Goal: Task Accomplishment & Management: Use online tool/utility

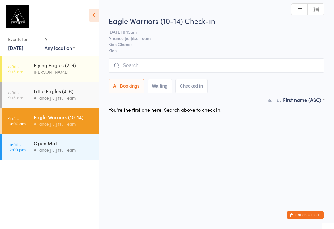
click at [273, 72] on input "search" at bounding box center [217, 65] width 216 height 14
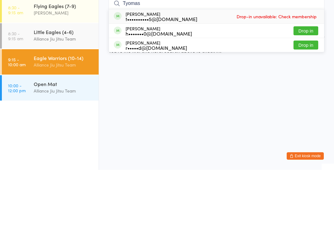
type input "Tyomas"
click at [306, 100] on button "Drop in" at bounding box center [306, 104] width 25 height 9
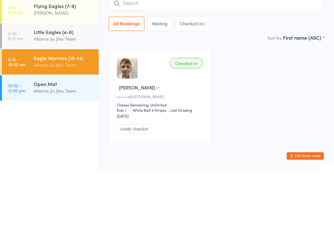
click at [42, 114] on div "Eagle Warriors (10-14)" at bounding box center [64, 117] width 60 height 7
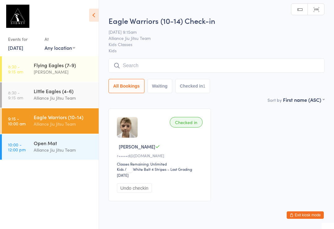
click at [150, 68] on input "search" at bounding box center [217, 65] width 216 height 14
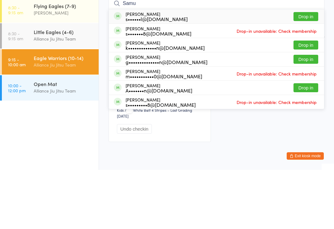
type input "Samu"
click at [308, 71] on button "Drop in" at bounding box center [306, 75] width 25 height 9
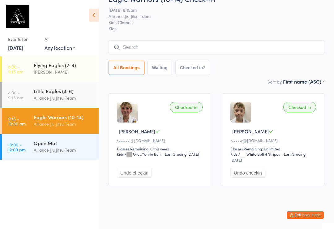
click at [285, 40] on input "search" at bounding box center [217, 47] width 216 height 14
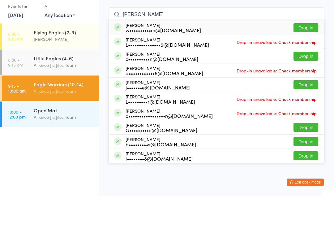
type input "[PERSON_NAME]"
click at [316, 56] on button "Drop in" at bounding box center [306, 60] width 25 height 9
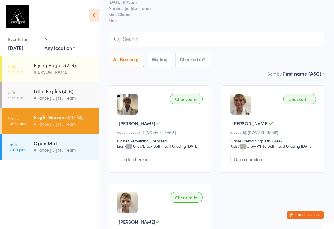
click at [137, 33] on input "search" at bounding box center [217, 39] width 216 height 14
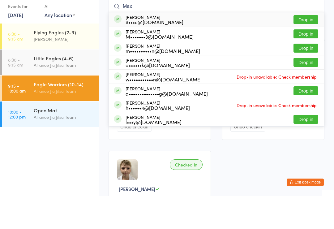
type input "Max"
click at [305, 48] on button "Drop in" at bounding box center [306, 52] width 25 height 9
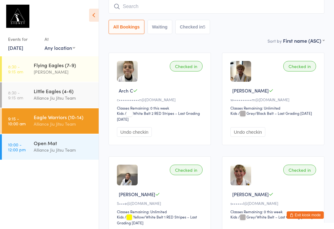
click at [59, 146] on div "Open Mat" at bounding box center [64, 143] width 60 height 7
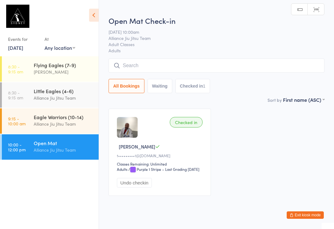
click at [236, 60] on input "search" at bounding box center [217, 65] width 216 height 14
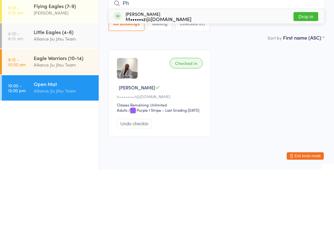
type input "Ph"
click at [313, 71] on button "Drop in" at bounding box center [306, 75] width 25 height 9
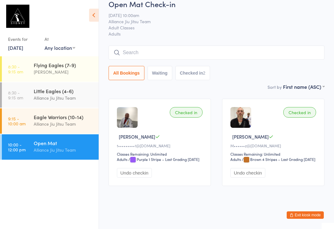
click at [141, 45] on input "search" at bounding box center [217, 52] width 216 height 14
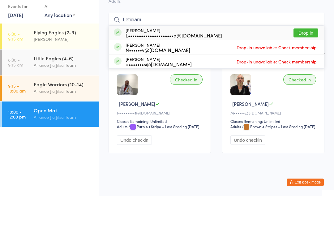
type input "Leticiam"
click at [305, 61] on button "Drop in" at bounding box center [306, 65] width 25 height 9
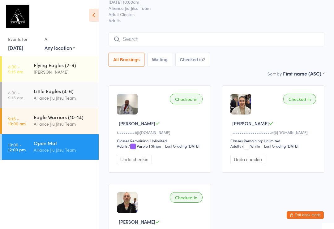
click at [153, 43] on input "search" at bounding box center [217, 39] width 216 height 14
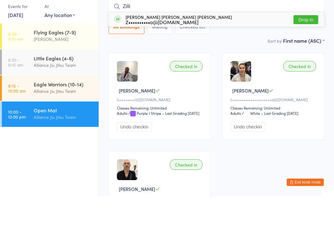
type input "Zilli"
click at [236, 45] on div "[PERSON_NAME] [PERSON_NAME] [PERSON_NAME] Z••••••••••o@[DOMAIN_NAME] Drop in" at bounding box center [216, 52] width 215 height 14
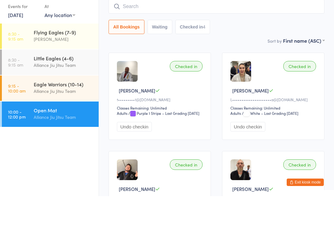
click at [130, 32] on input "search" at bounding box center [217, 39] width 216 height 14
type input "C"
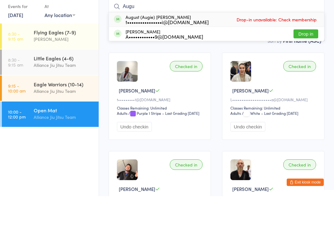
type input "Augu"
click at [311, 62] on button "Drop in" at bounding box center [306, 66] width 25 height 9
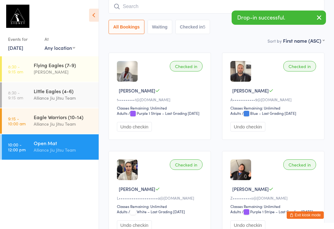
click at [185, 7] on input "search" at bounding box center [217, 6] width 216 height 14
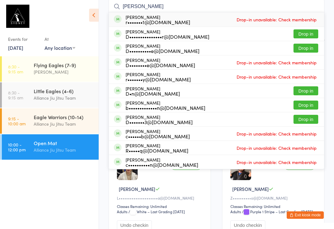
type input "[PERSON_NAME]"
click at [302, 49] on button "Drop in" at bounding box center [306, 48] width 25 height 9
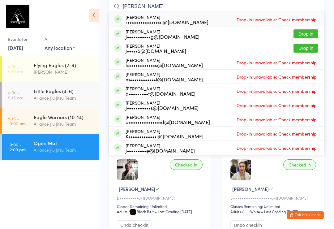
type input "[PERSON_NAME]"
click at [311, 32] on button "Drop in" at bounding box center [306, 33] width 25 height 9
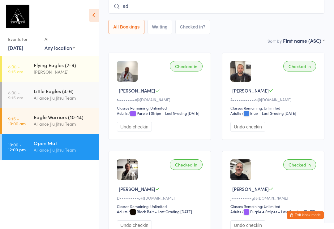
type input "adr"
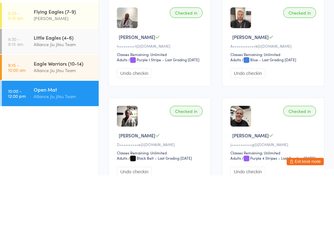
click at [35, 146] on div "Alliance Jiu Jitsu Team" at bounding box center [64, 149] width 60 height 7
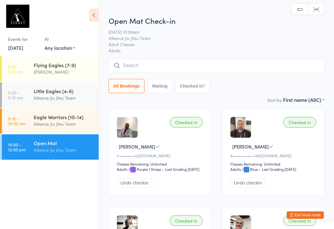
click at [130, 67] on input "search" at bounding box center [217, 65] width 216 height 14
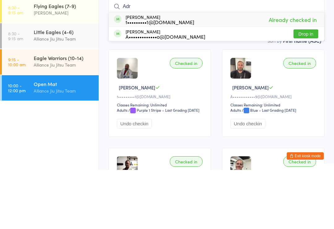
type input "Adr"
click at [301, 88] on button "Drop in" at bounding box center [306, 92] width 25 height 9
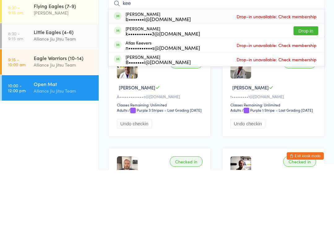
type input "kee"
click at [307, 85] on button "Drop in" at bounding box center [306, 89] width 25 height 9
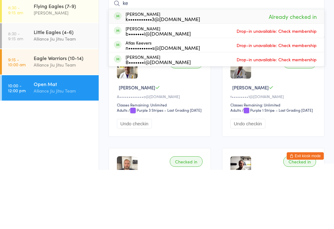
type input "k"
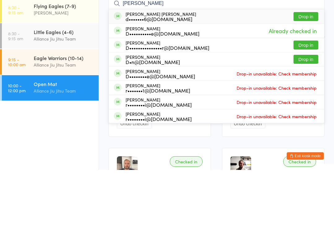
type input "[PERSON_NAME]"
click at [200, 68] on div "[PERSON_NAME] [PERSON_NAME] d•••••••6@[DOMAIN_NAME] Drop in" at bounding box center [216, 75] width 215 height 14
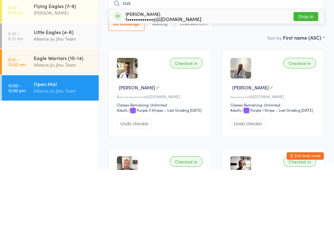
type input "cus"
click at [309, 71] on button "Drop in" at bounding box center [306, 75] width 25 height 9
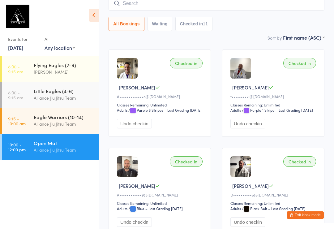
click at [182, 6] on input "search" at bounding box center [217, 3] width 216 height 14
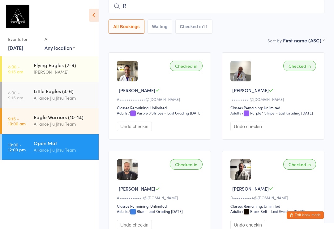
scroll to position [56, 0]
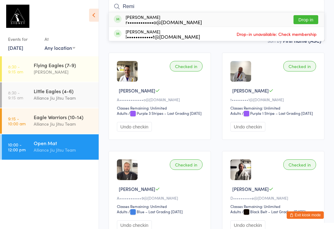
type input "Remi"
click at [311, 19] on button "Drop in" at bounding box center [306, 19] width 25 height 9
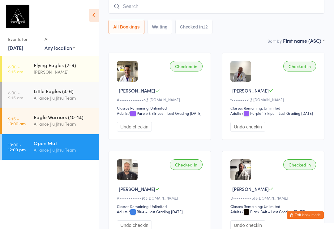
click at [264, 4] on input "search" at bounding box center [217, 6] width 216 height 14
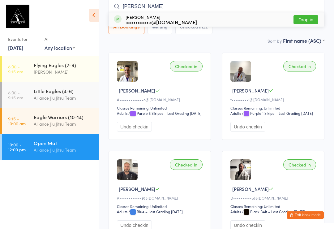
type input "[PERSON_NAME]"
click at [308, 19] on button "Drop in" at bounding box center [306, 19] width 25 height 9
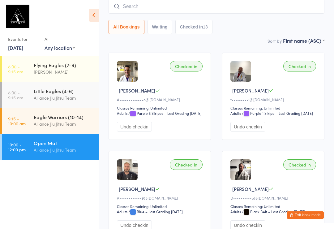
click at [171, 6] on input "search" at bounding box center [217, 6] width 216 height 14
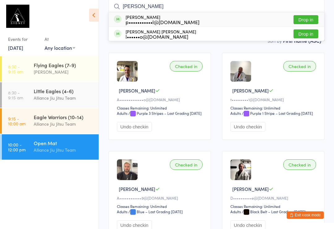
type input "[PERSON_NAME]"
click at [313, 15] on button "Drop in" at bounding box center [306, 19] width 25 height 9
